Goal: Check status: Check status

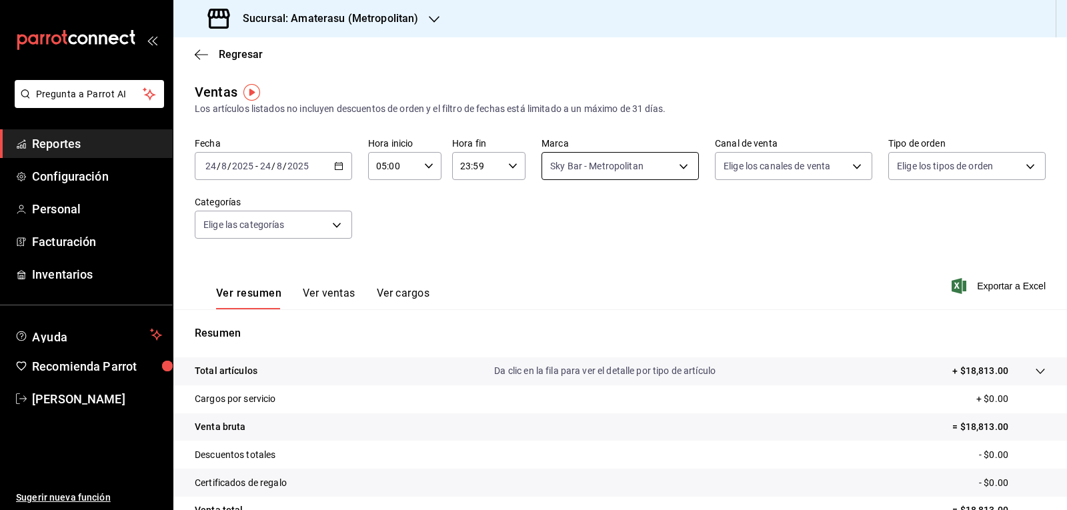
click at [569, 162] on body "Pregunta a Parrot AI Reportes Configuración Personal Facturación Inventarios Ay…" at bounding box center [533, 255] width 1067 height 510
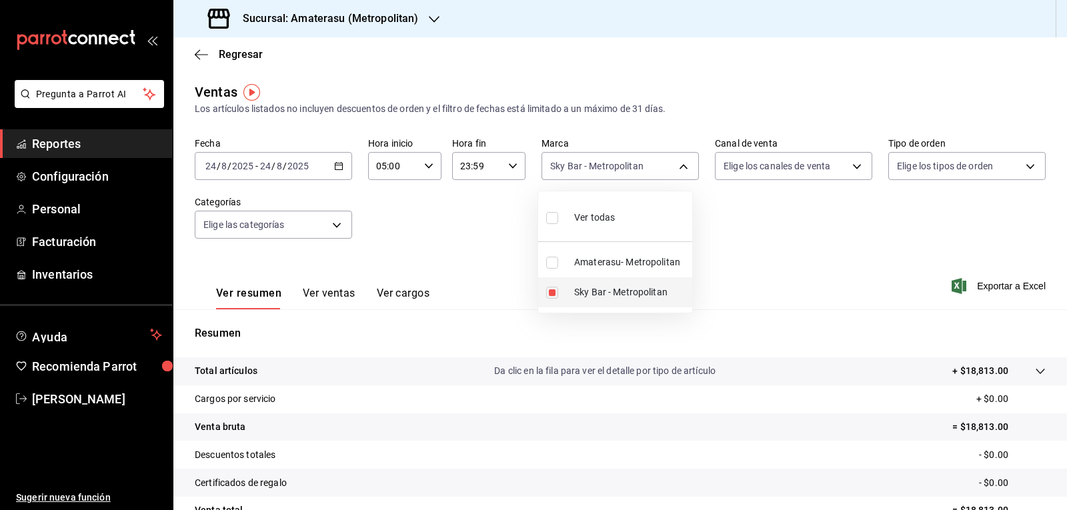
click at [563, 287] on li "Sky Bar - Metropolitan" at bounding box center [615, 292] width 154 height 30
checkbox input "false"
click at [554, 263] on input "checkbox" at bounding box center [552, 263] width 12 height 12
checkbox input "true"
type input "e4cd7fcb-d45b-43ae-a99f-ad4ccfcd9032"
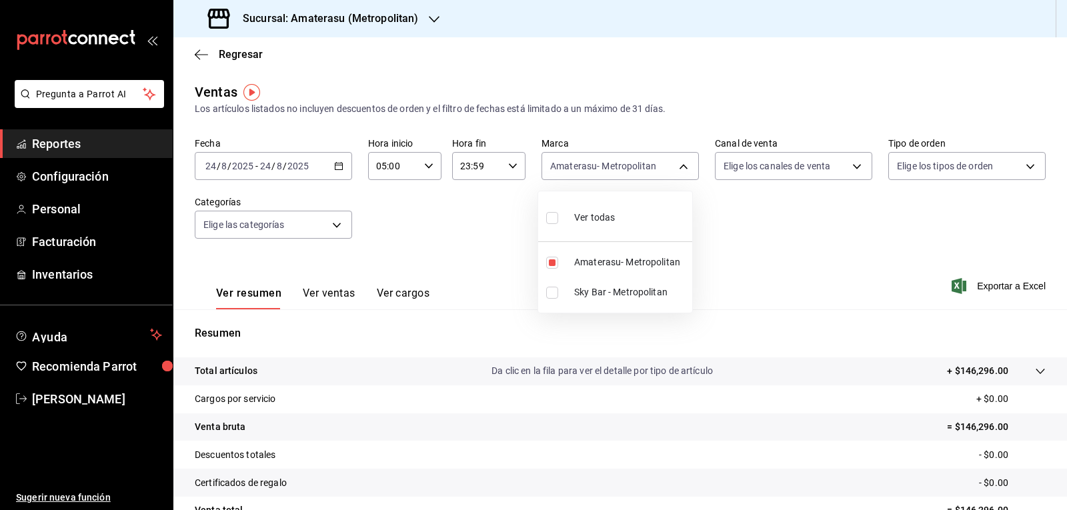
click at [730, 282] on div at bounding box center [533, 255] width 1067 height 510
click at [600, 174] on body "Pregunta a Parrot AI Reportes Configuración Personal Facturación Inventarios Ay…" at bounding box center [533, 255] width 1067 height 510
click at [564, 265] on li "Amaterasu- Metropolitan" at bounding box center [615, 262] width 154 height 30
checkbox input "false"
click at [573, 290] on li "Sky Bar - Metropolitan" at bounding box center [615, 292] width 154 height 30
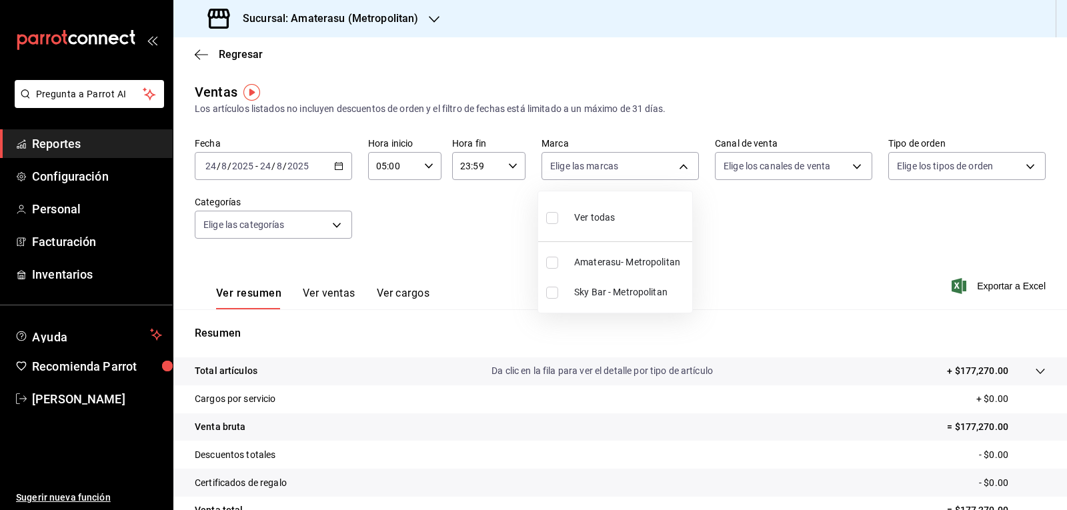
type input "f3afaab8-8c3d-4e49-a299-af9bdf6027b2"
checkbox input "true"
click at [717, 243] on div at bounding box center [533, 255] width 1067 height 510
click at [717, 243] on div "Fecha [DATE] [DATE] - [DATE] [DATE] Hora inicio 05:00 Hora inicio Hora fin 23:5…" at bounding box center [620, 195] width 851 height 117
